Goal: Check status

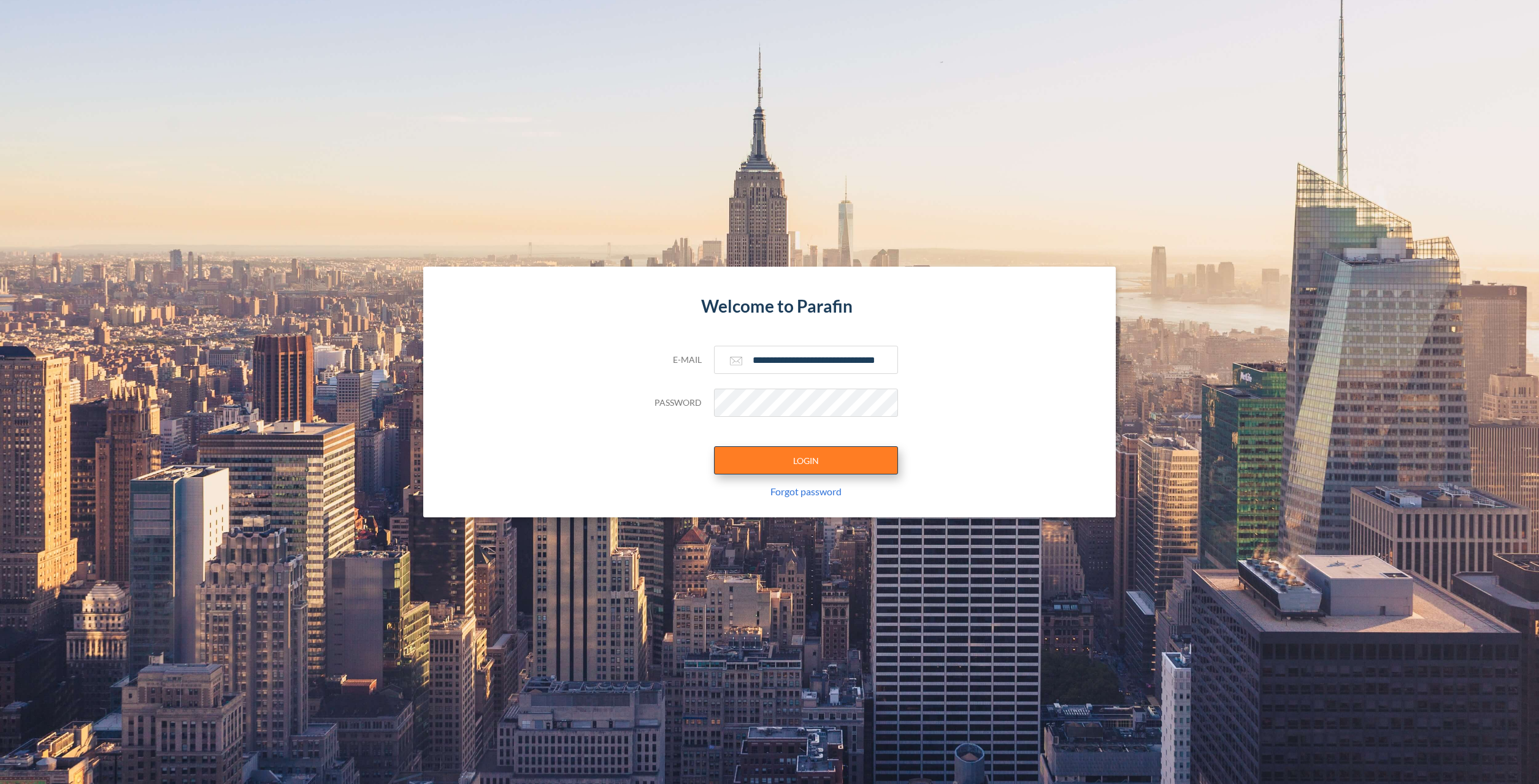
click at [792, 462] on button "LOGIN" at bounding box center [806, 460] width 184 height 28
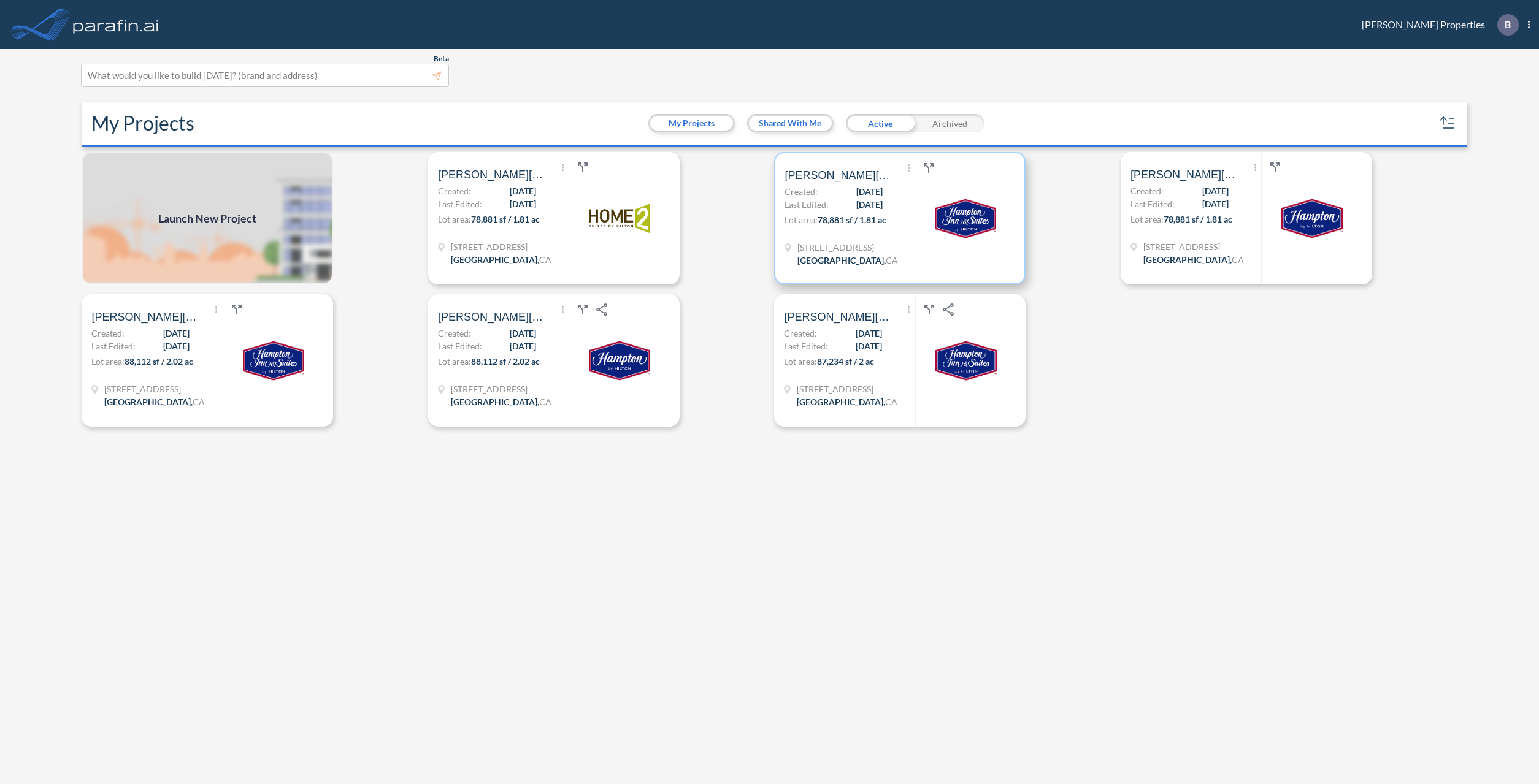
click at [856, 195] on span "08/28/2025" at bounding box center [869, 192] width 27 height 13
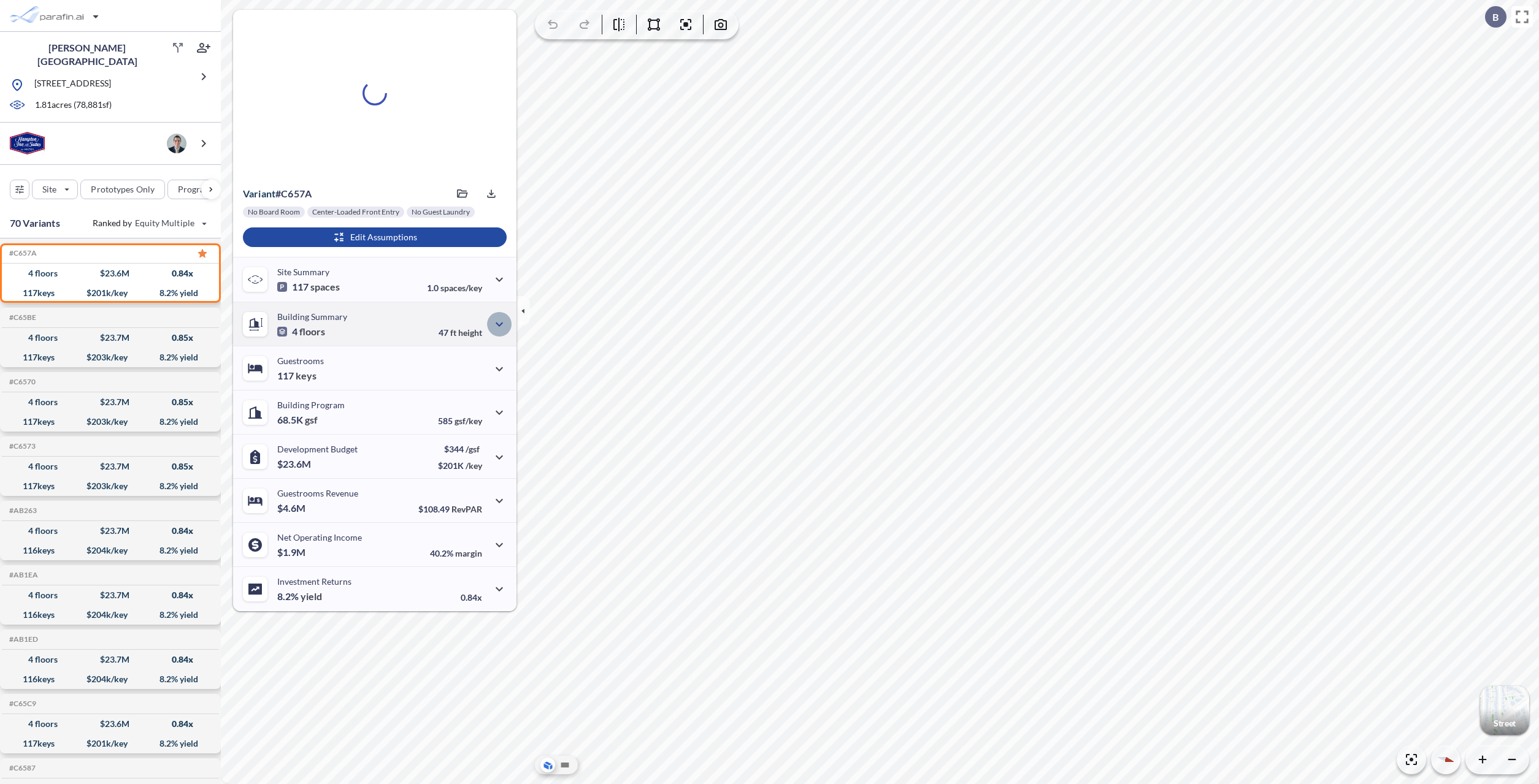
click at [494, 326] on icon "button" at bounding box center [500, 324] width 14 height 14
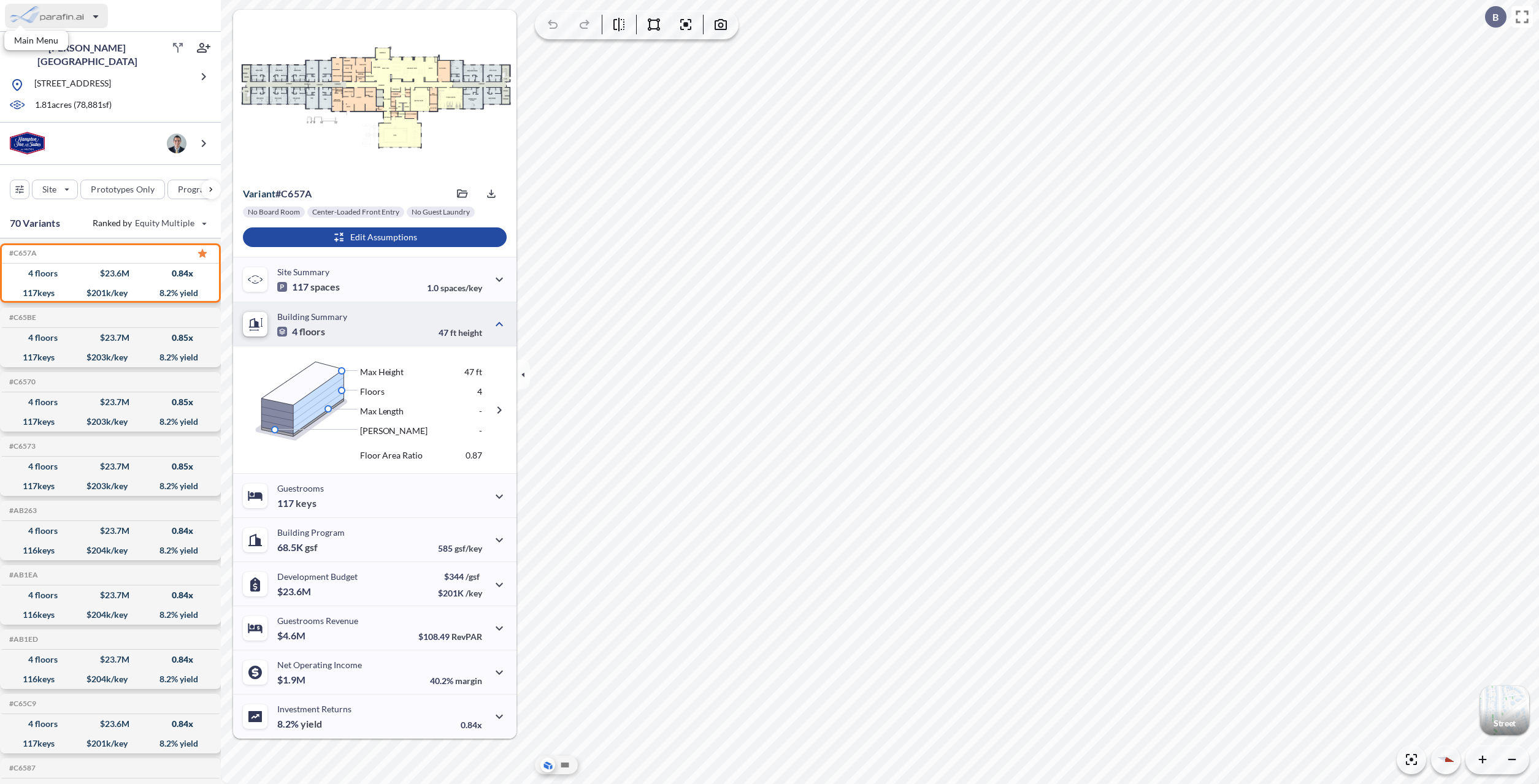
click at [56, 14] on div "button" at bounding box center [56, 16] width 103 height 24
click at [52, 38] on div "button" at bounding box center [84, 43] width 155 height 24
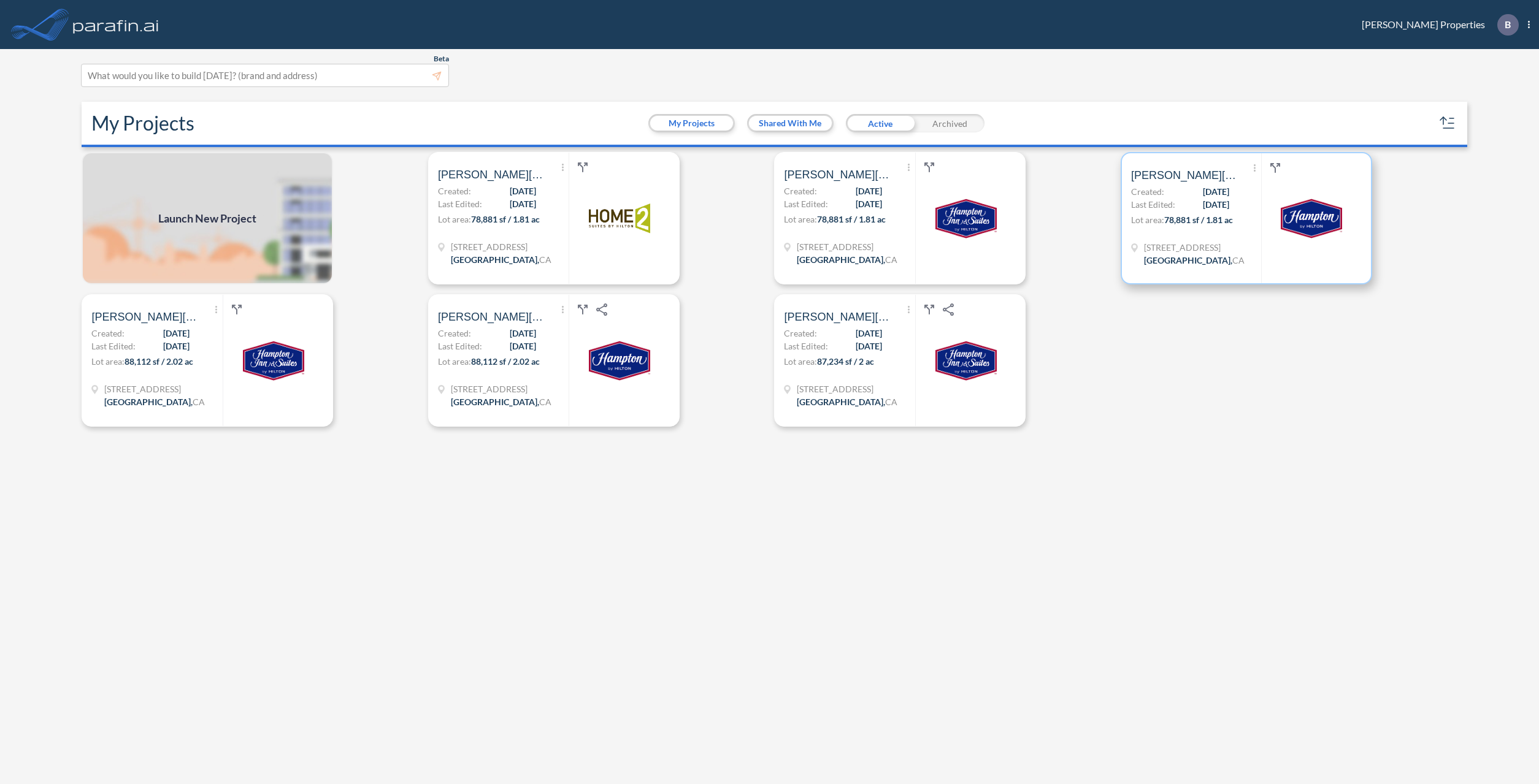
click at [1203, 193] on span "08/26/2025" at bounding box center [1216, 192] width 27 height 13
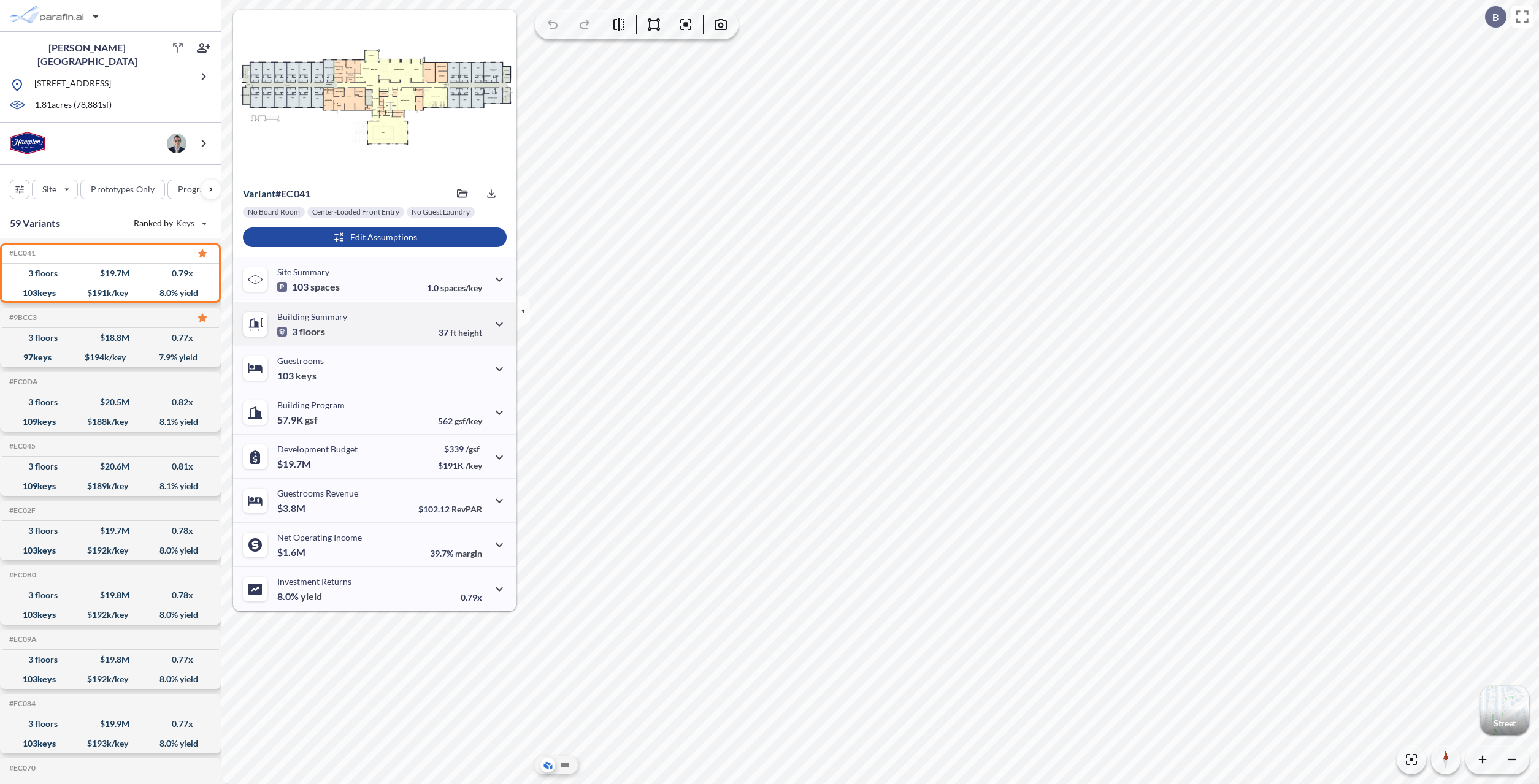
click at [486, 323] on div "37 ft height" at bounding box center [472, 324] width 68 height 27
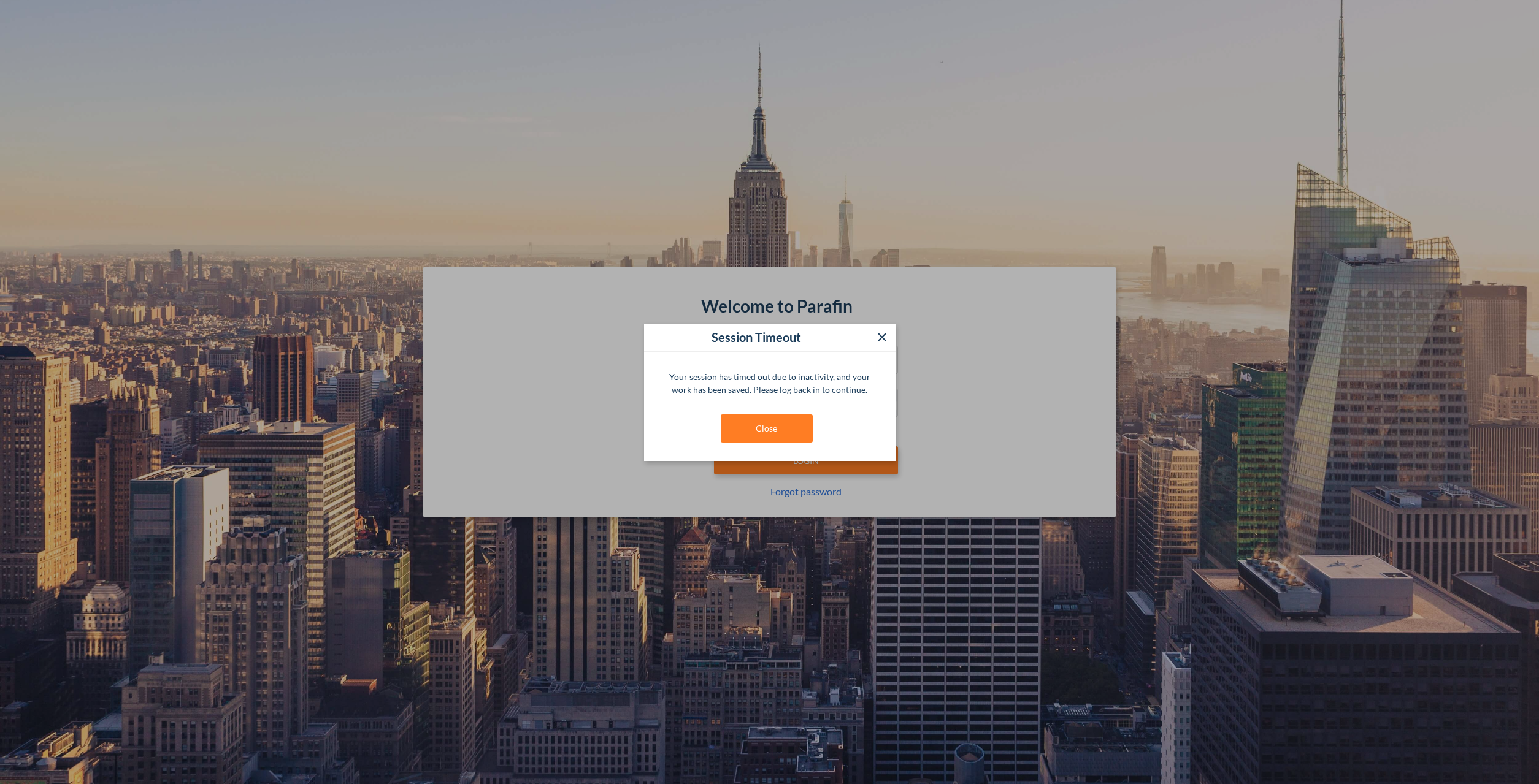
type input "**********"
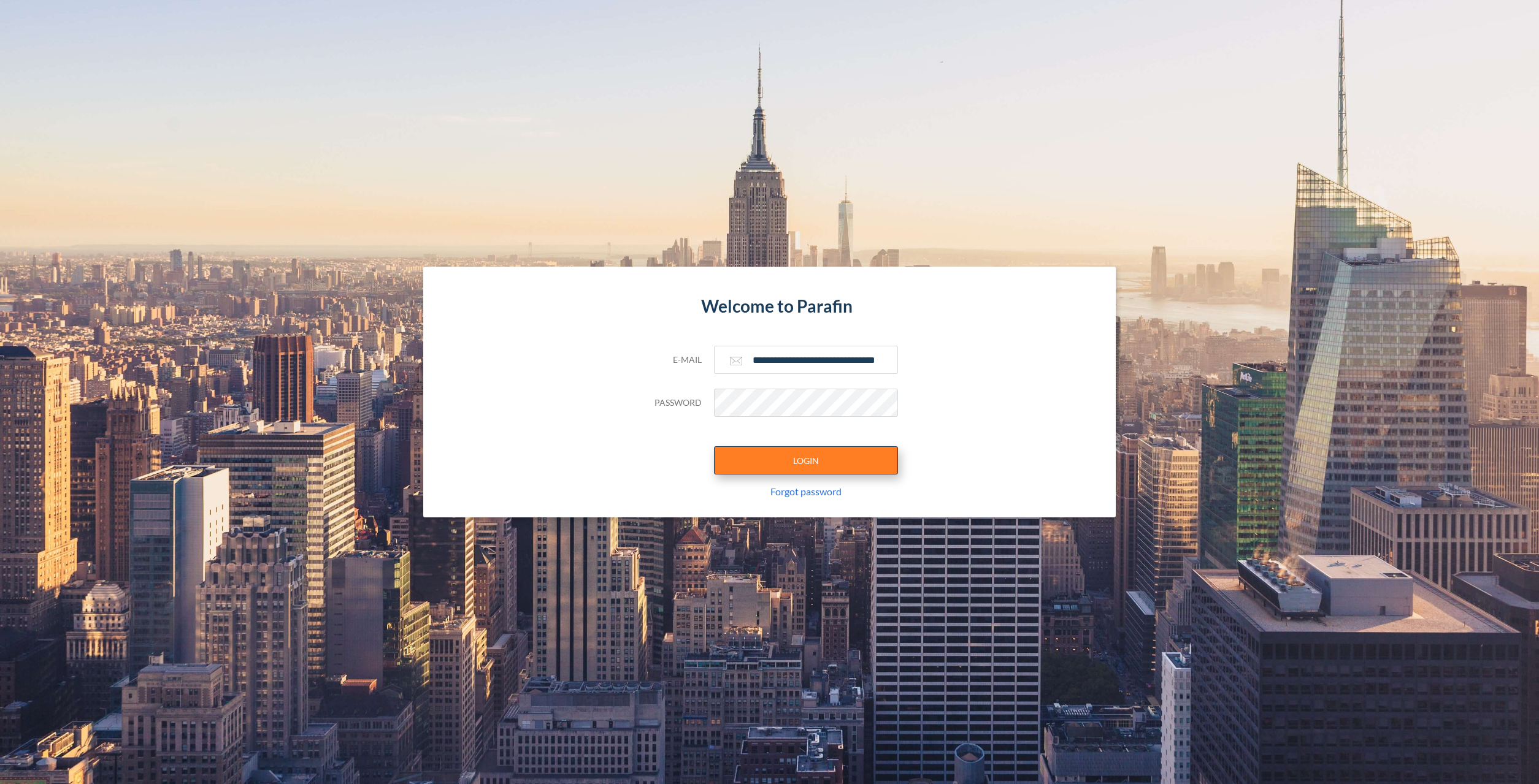
click at [789, 467] on button "LOGIN" at bounding box center [806, 460] width 184 height 28
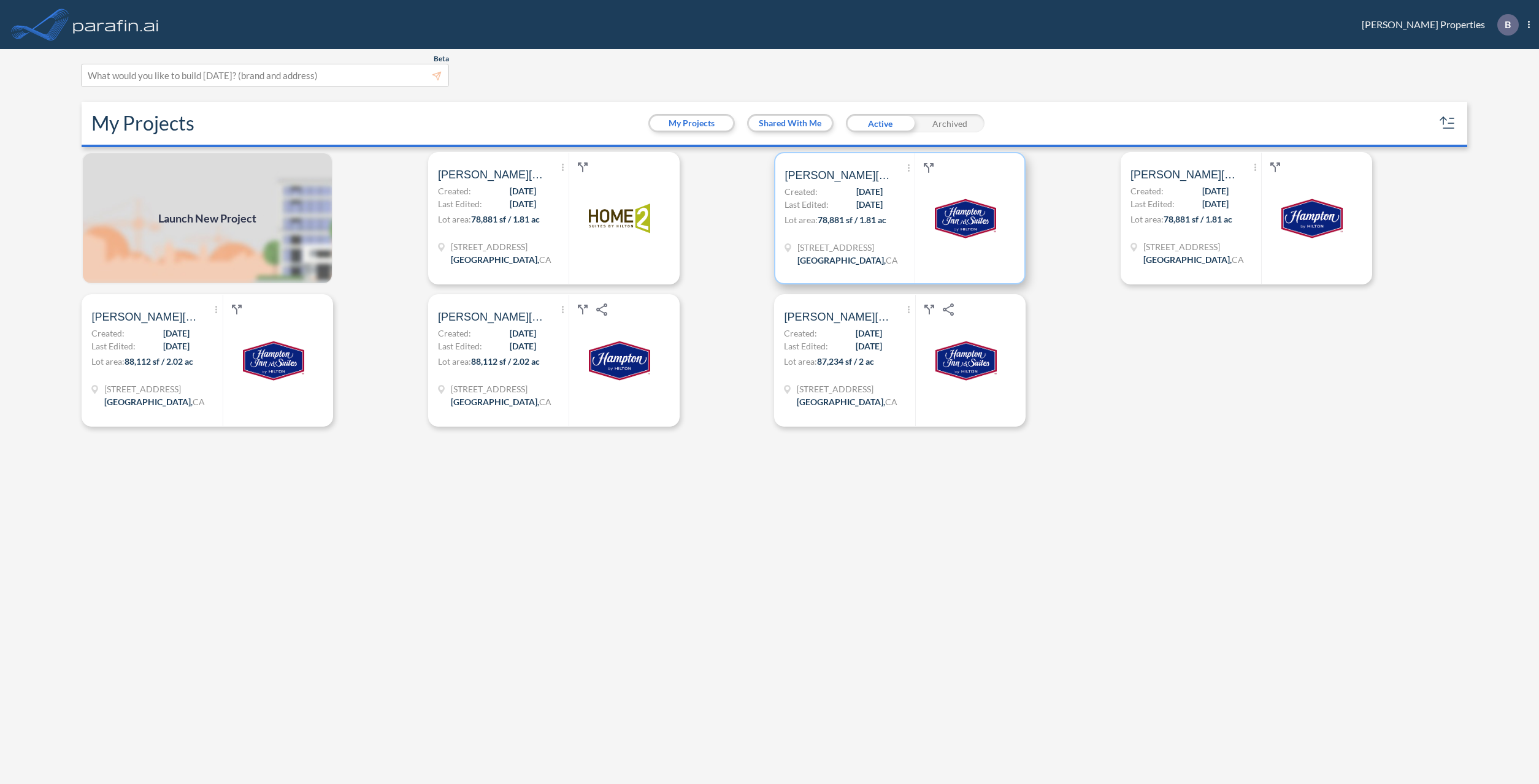
click at [825, 188] on p "Created: 08/28/2025" at bounding box center [833, 192] width 98 height 13
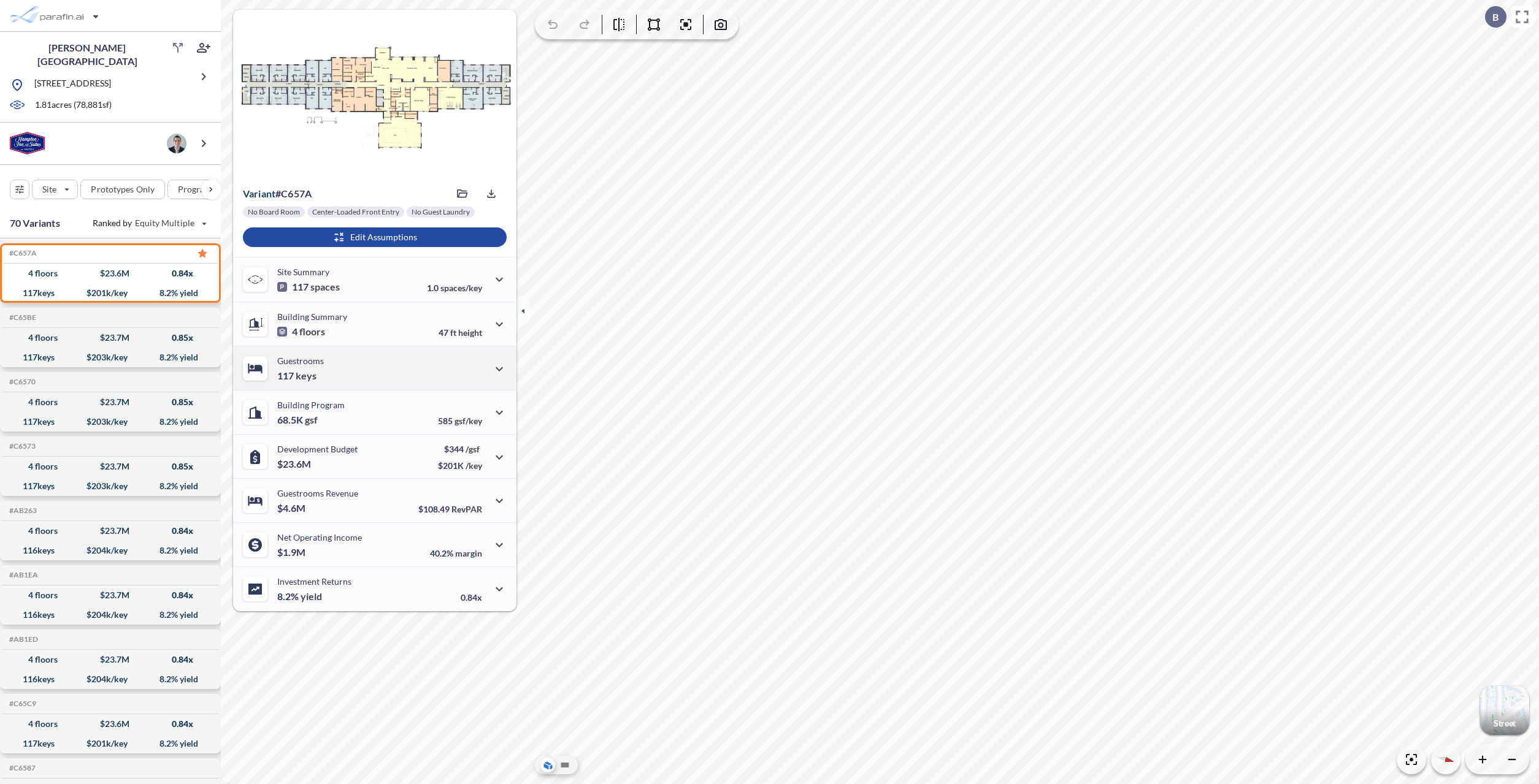
click at [430, 370] on div "Guestrooms 117 keys" at bounding box center [374, 368] width 283 height 44
